Goal: Check status: Check status

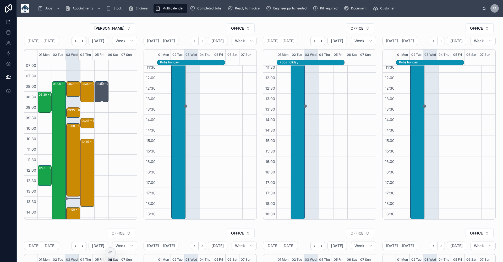
scroll to position [98, 0]
click at [103, 171] on div "08:00 – 09:00 [PERSON_NAME] 15:00 – 16:30 PRASCO UK LIMITED - 00324373 - 1 X DE…" at bounding box center [101, 185] width 14 height 251
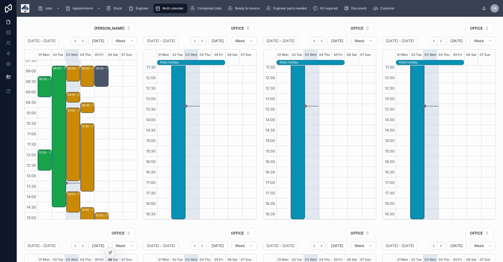
scroll to position [0, 0]
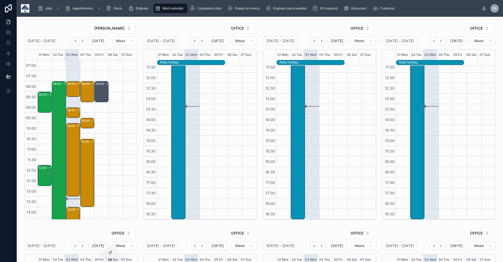
click at [109, 129] on div at bounding box center [115, 185] width 14 height 251
click at [327, 9] on span "Kit required" at bounding box center [328, 8] width 17 height 4
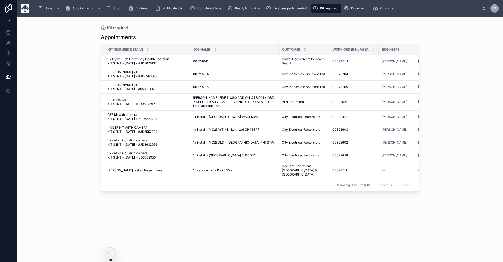
click at [58, 56] on div "Kit required Appointments Kit Required Details Job Name Customer Work Order Num…" at bounding box center [260, 139] width 486 height 245
click at [148, 61] on span "1 x Hywel Dda University Health Board kit KIT SENT - [DATE] - #JD8676137" at bounding box center [146, 61] width 79 height 8
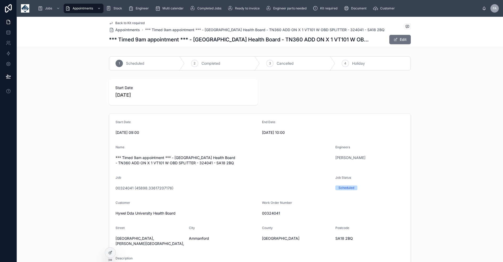
click at [126, 24] on span "Back to Kit required" at bounding box center [129, 23] width 29 height 4
